Goal: Task Accomplishment & Management: Use online tool/utility

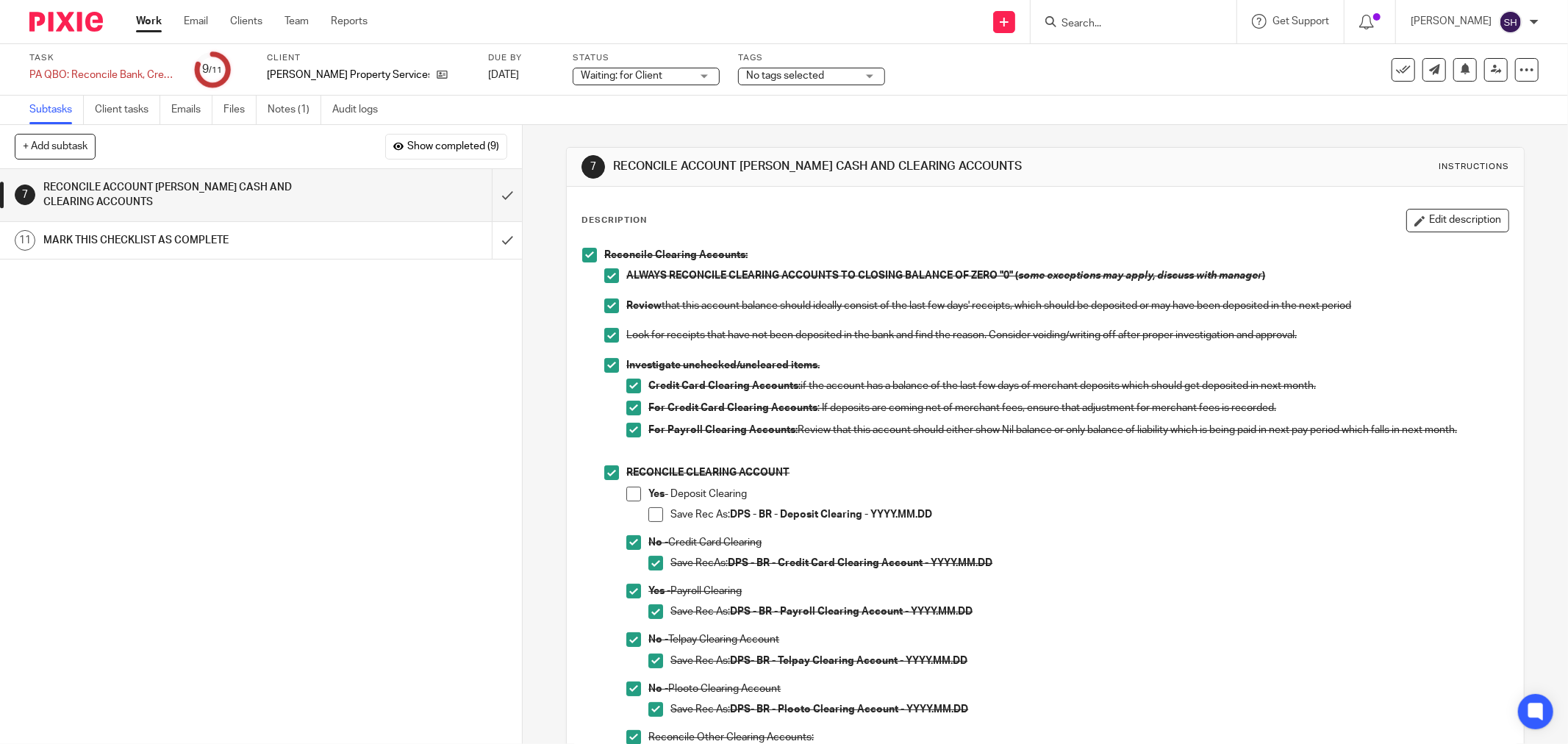
scroll to position [206, 0]
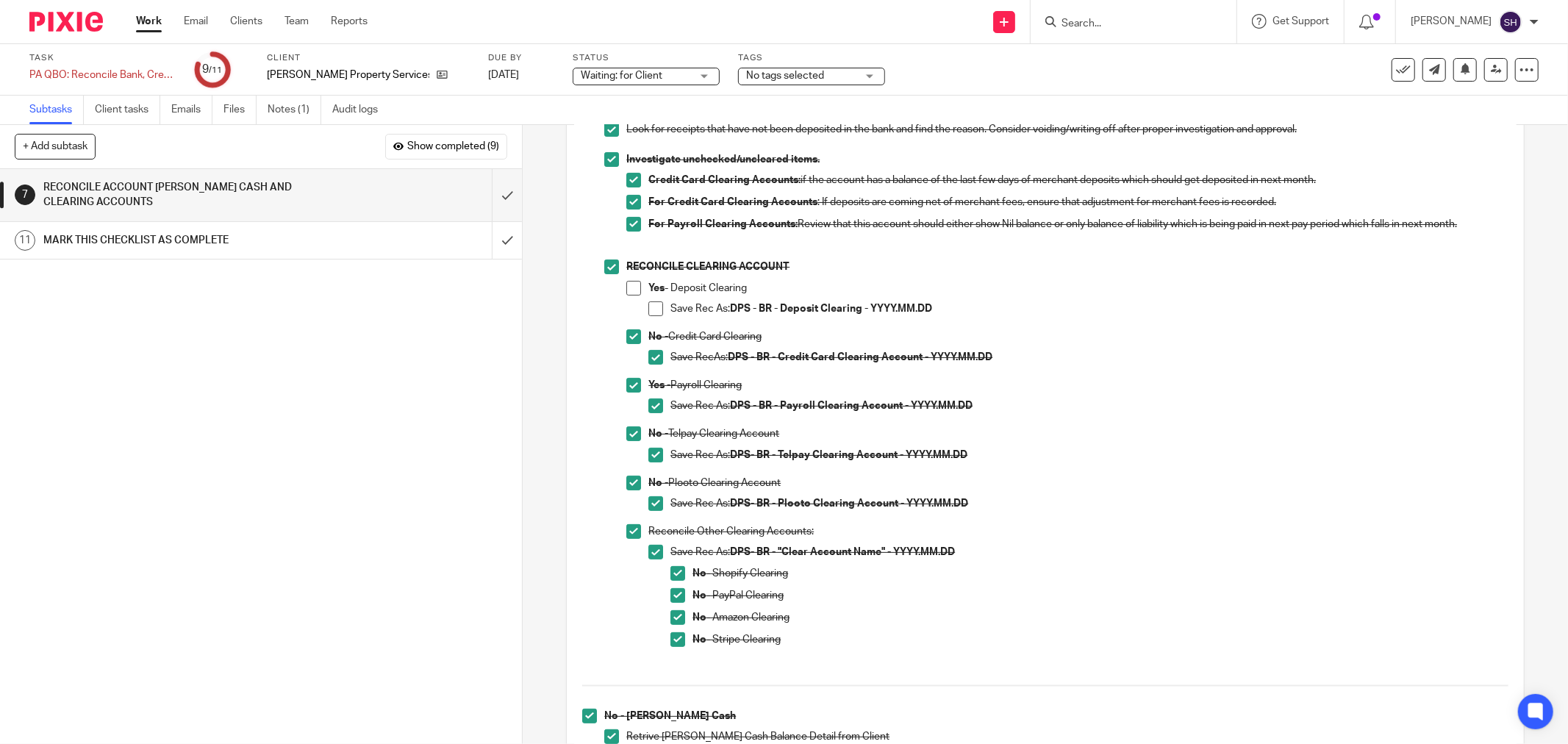
click at [630, 289] on span at bounding box center [634, 288] width 15 height 15
drag, startPoint x: 649, startPoint y: 313, endPoint x: 620, endPoint y: 308, distance: 29.4
click at [649, 314] on span at bounding box center [656, 309] width 15 height 15
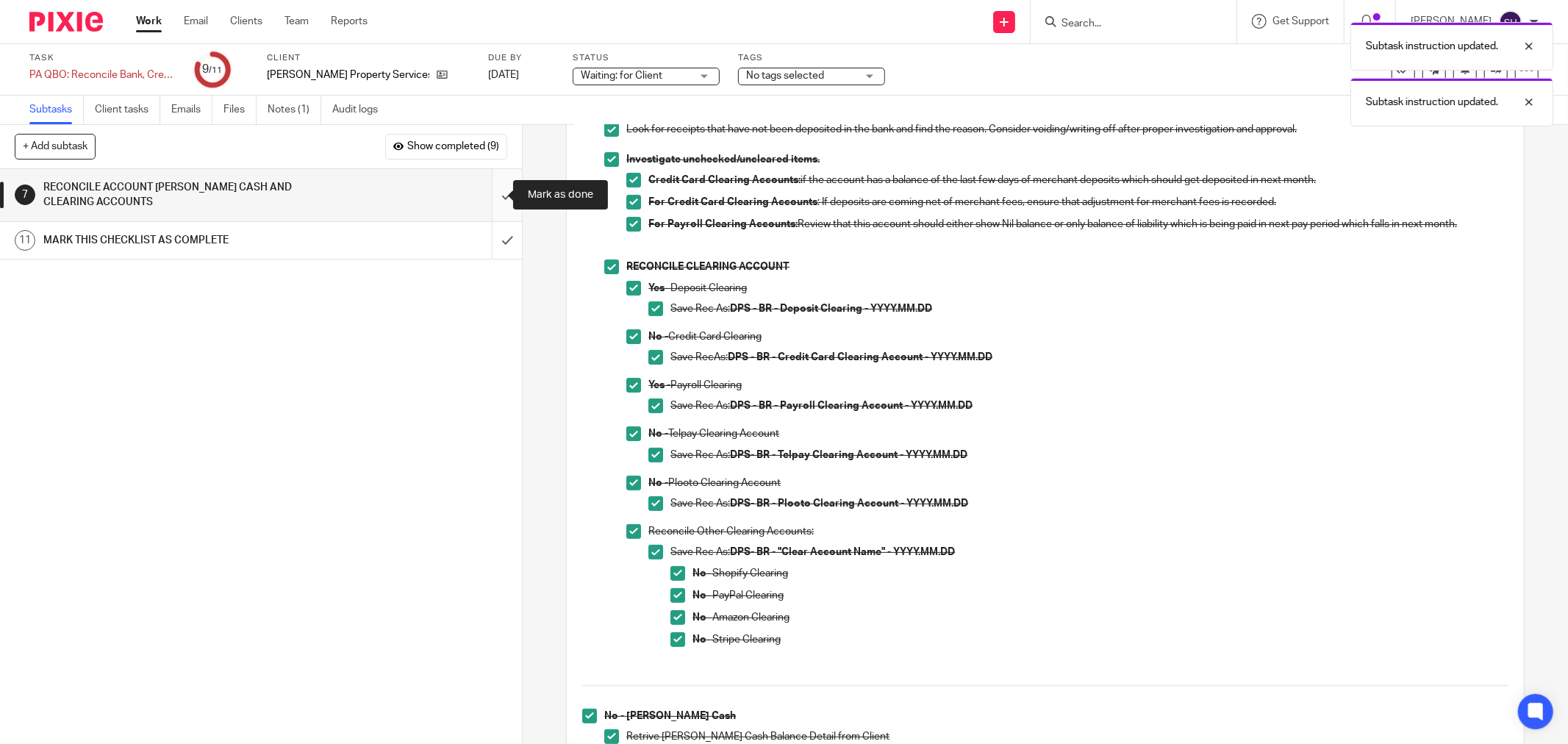
click at [490, 207] on input "submit" at bounding box center [261, 196] width 522 height 52
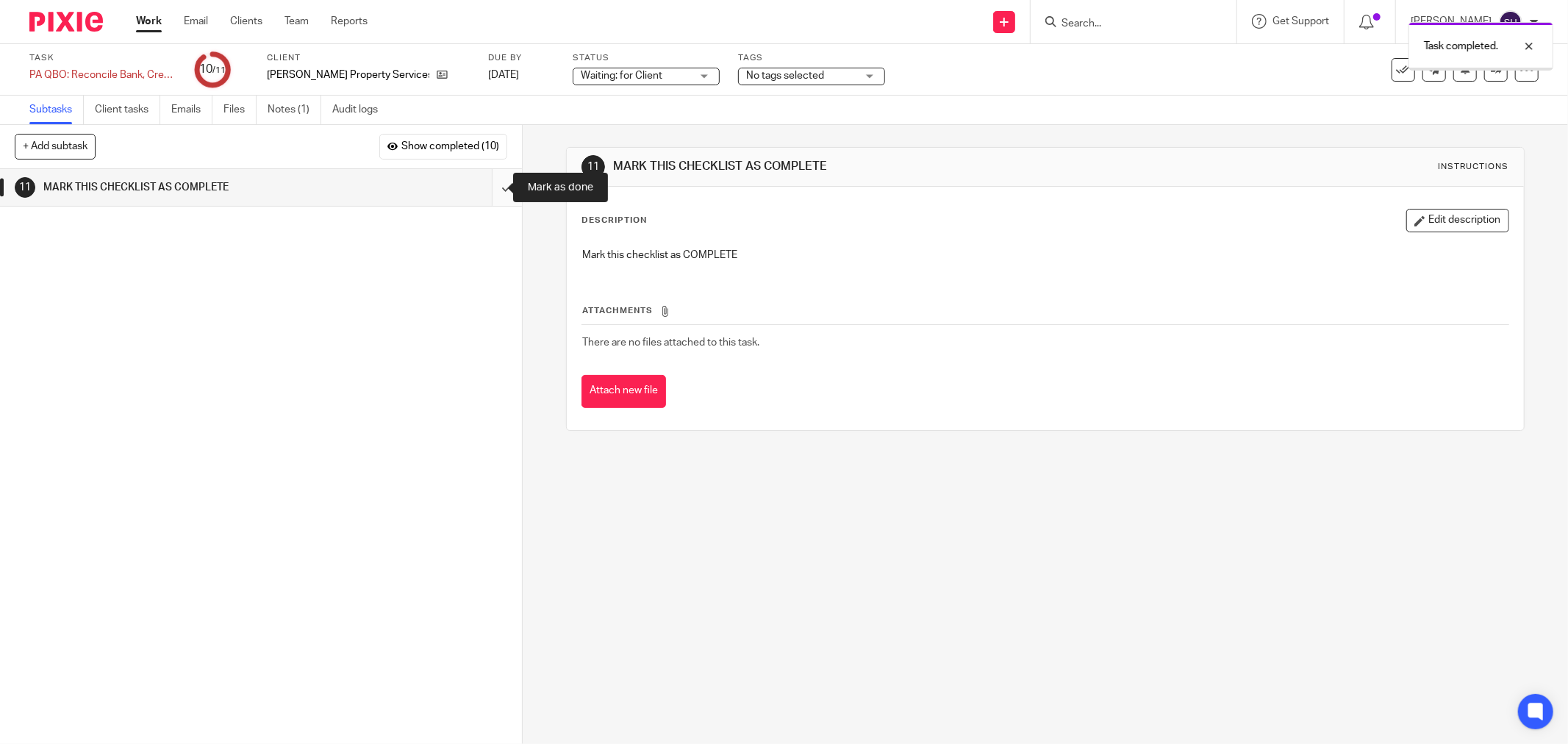
click at [497, 186] on input "submit" at bounding box center [261, 187] width 522 height 36
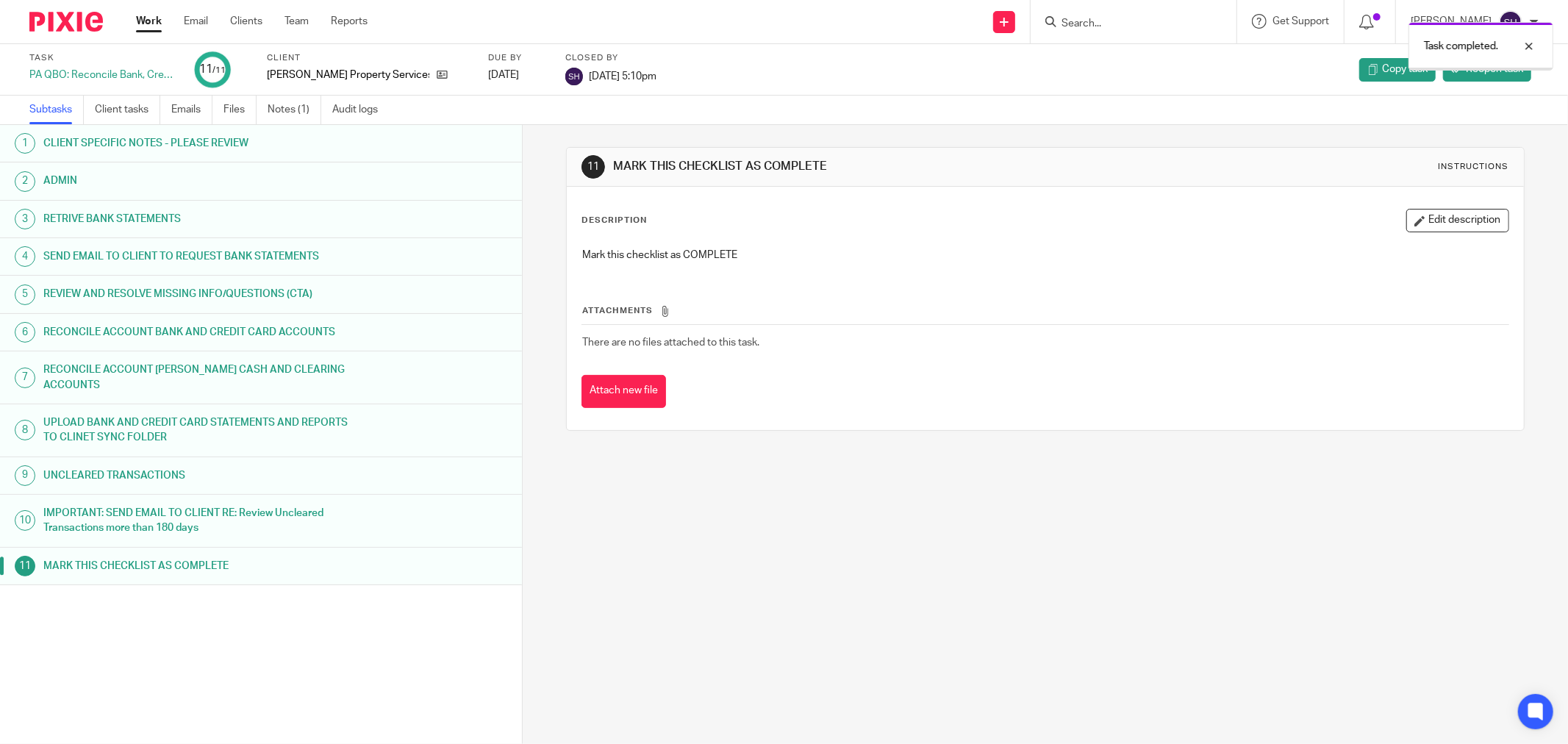
drag, startPoint x: 0, startPoint y: 0, endPoint x: 147, endPoint y: 20, distance: 148.4
click at [147, 20] on link "Work" at bounding box center [149, 21] width 26 height 15
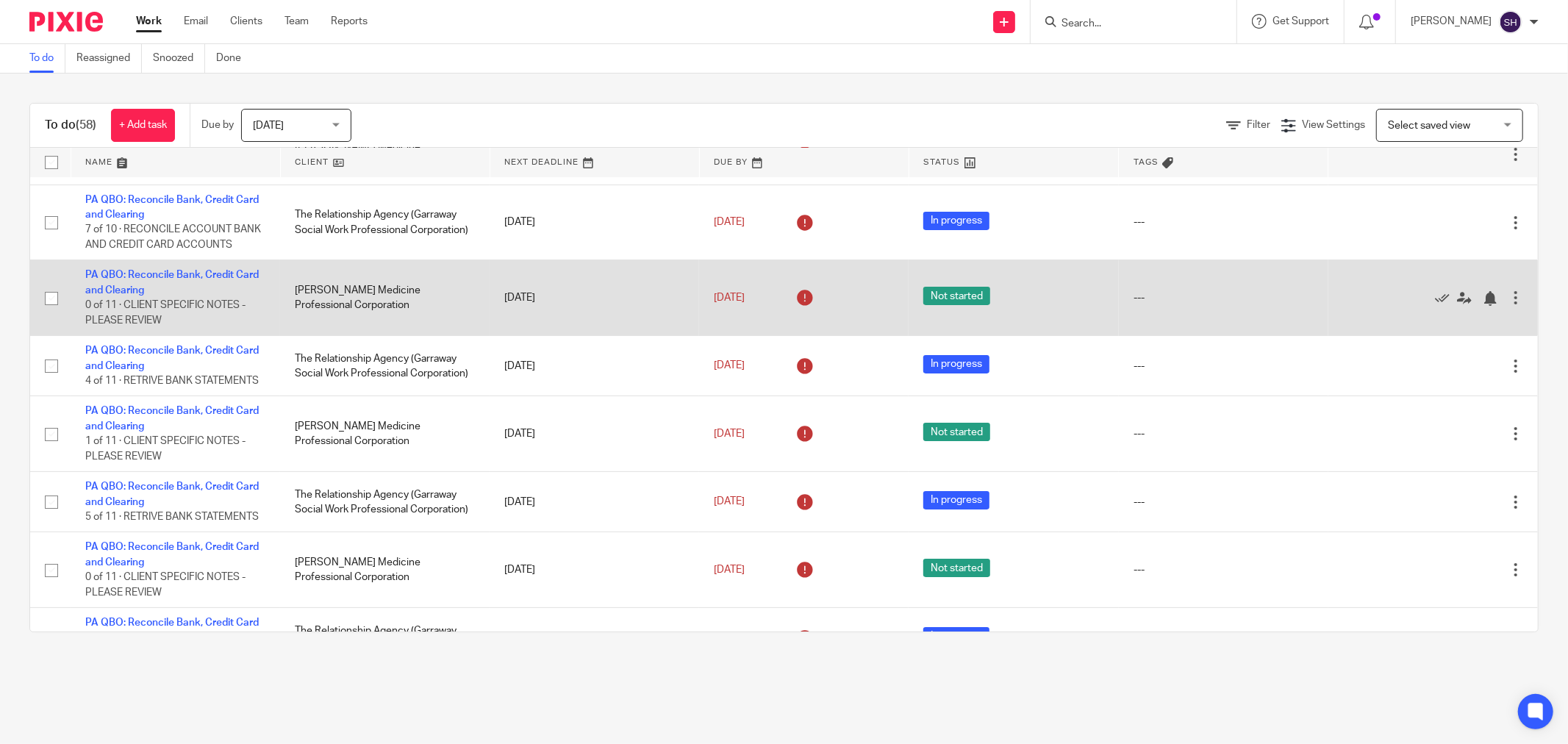
scroll to position [82, 0]
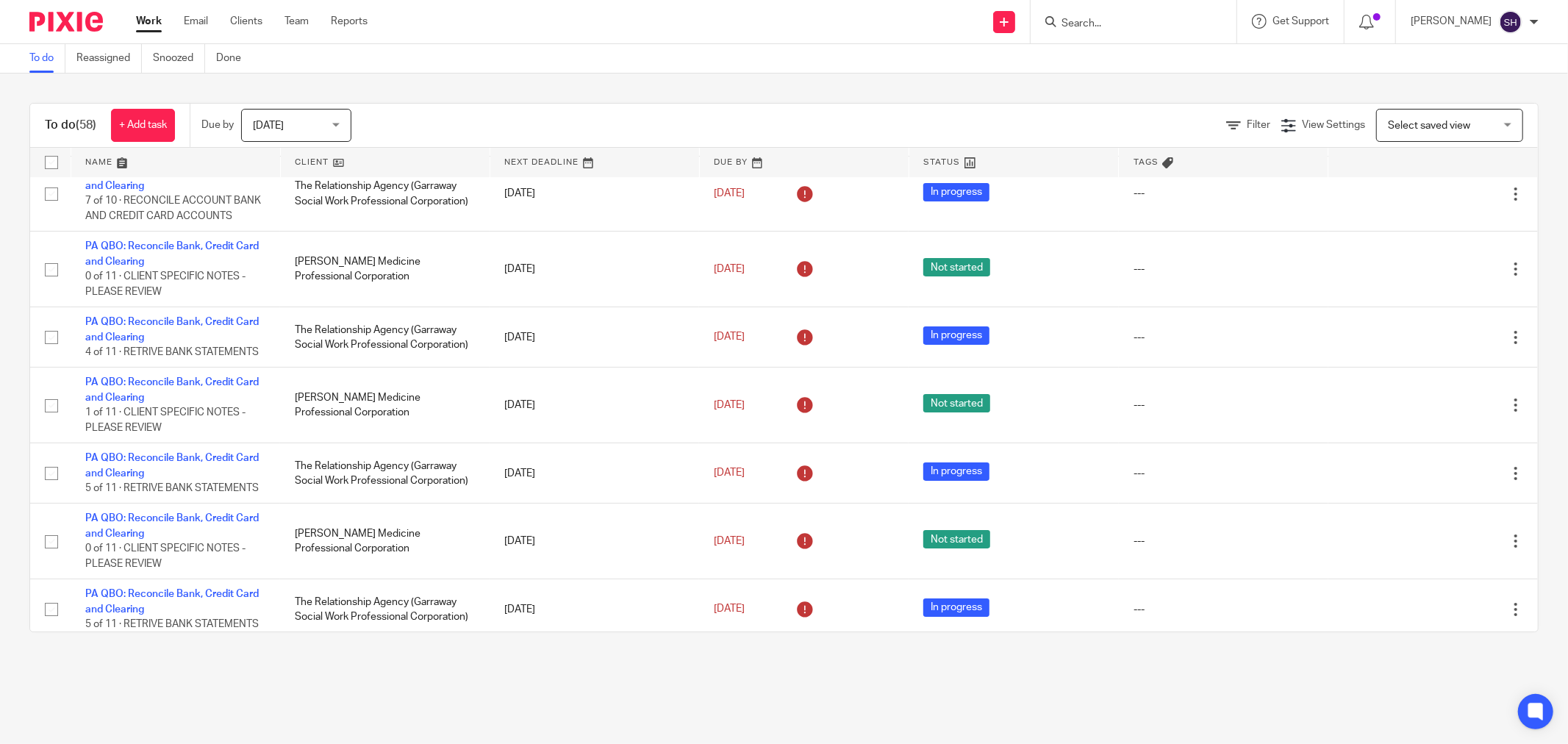
click at [388, 163] on link at bounding box center [385, 163] width 209 height 30
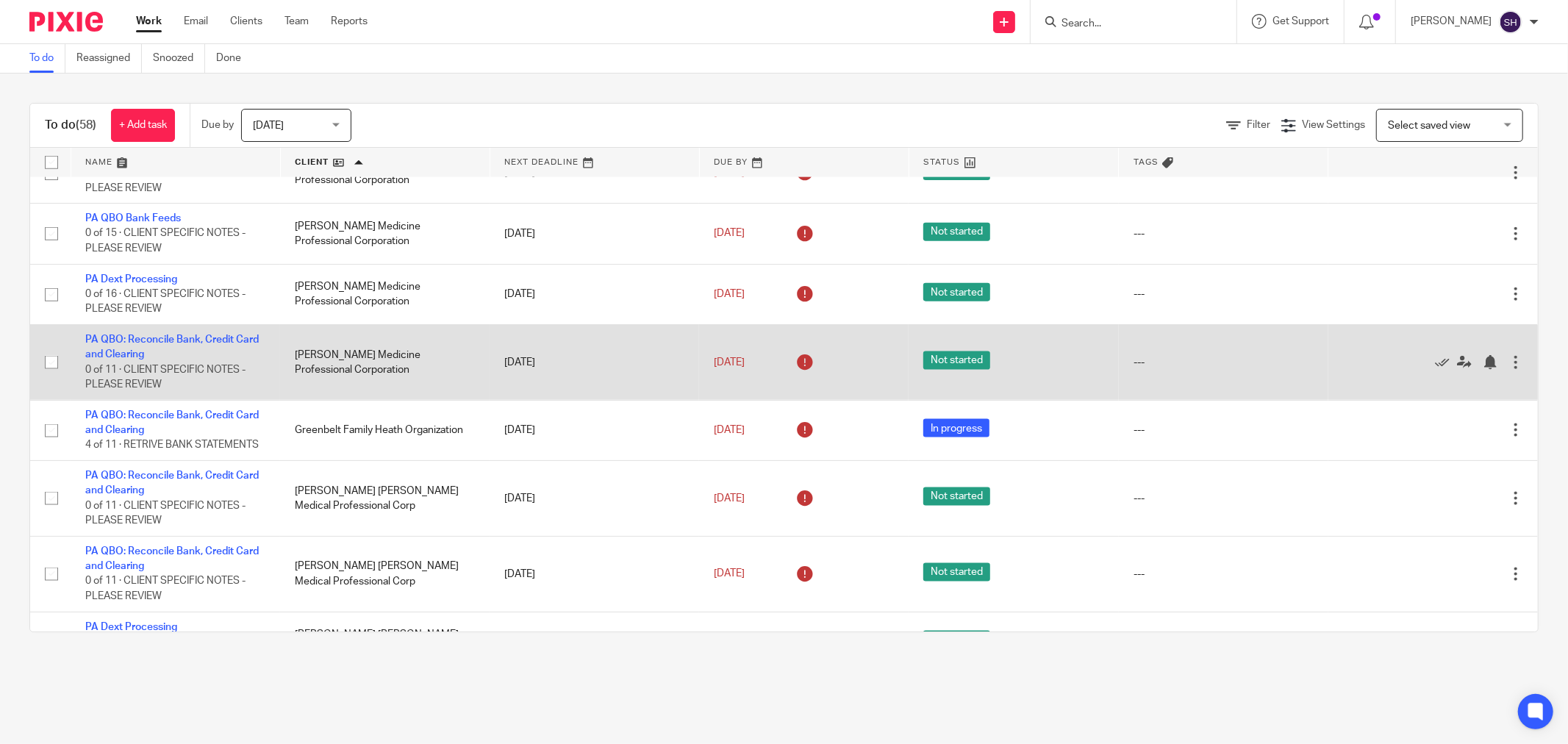
scroll to position [1562, 0]
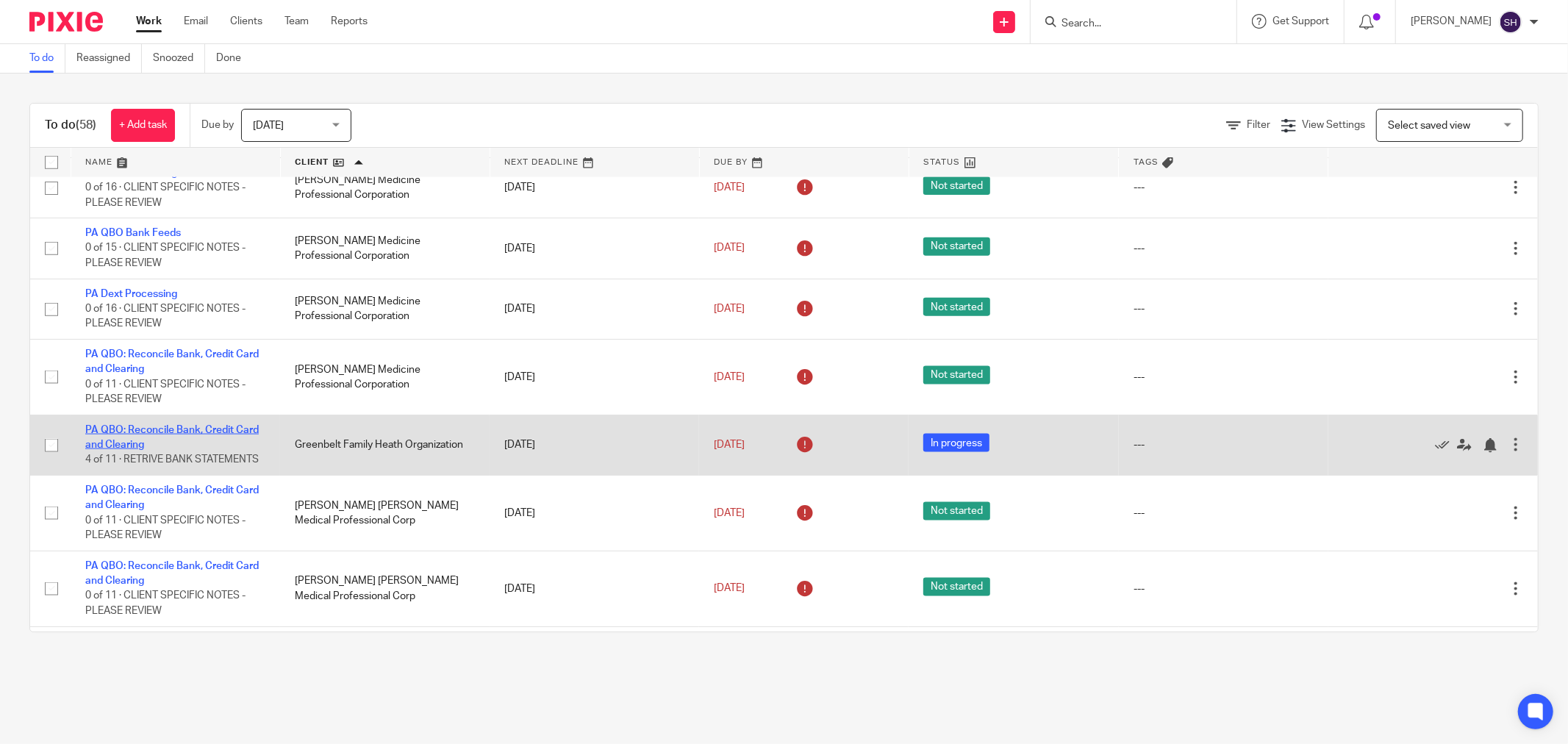
click at [157, 450] on link "PA QBO: Reconcile Bank, Credit Card and Clearing" at bounding box center [172, 437] width 173 height 25
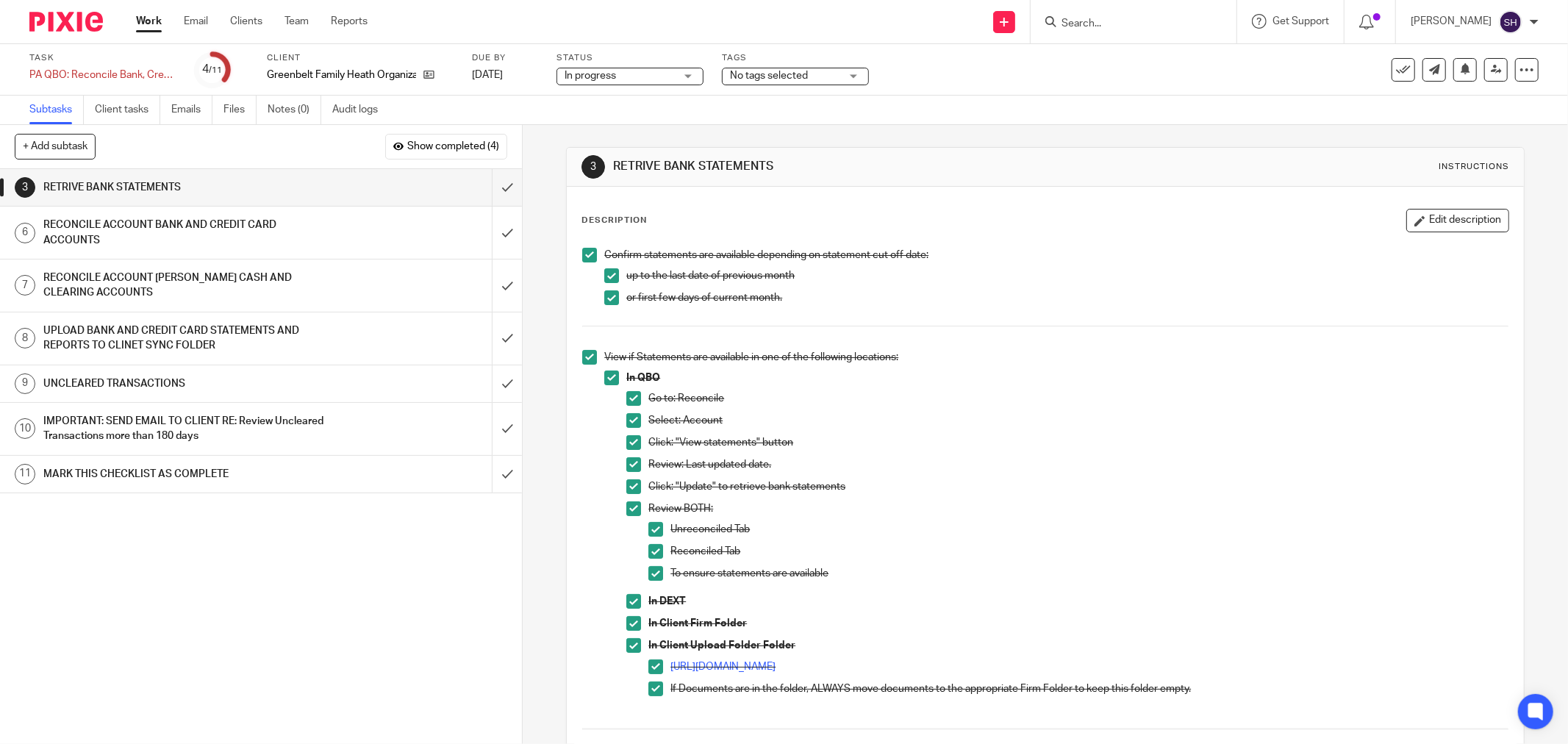
click at [1371, 601] on p "In DEXT" at bounding box center [1078, 602] width 860 height 15
